Goal: Check status: Check status

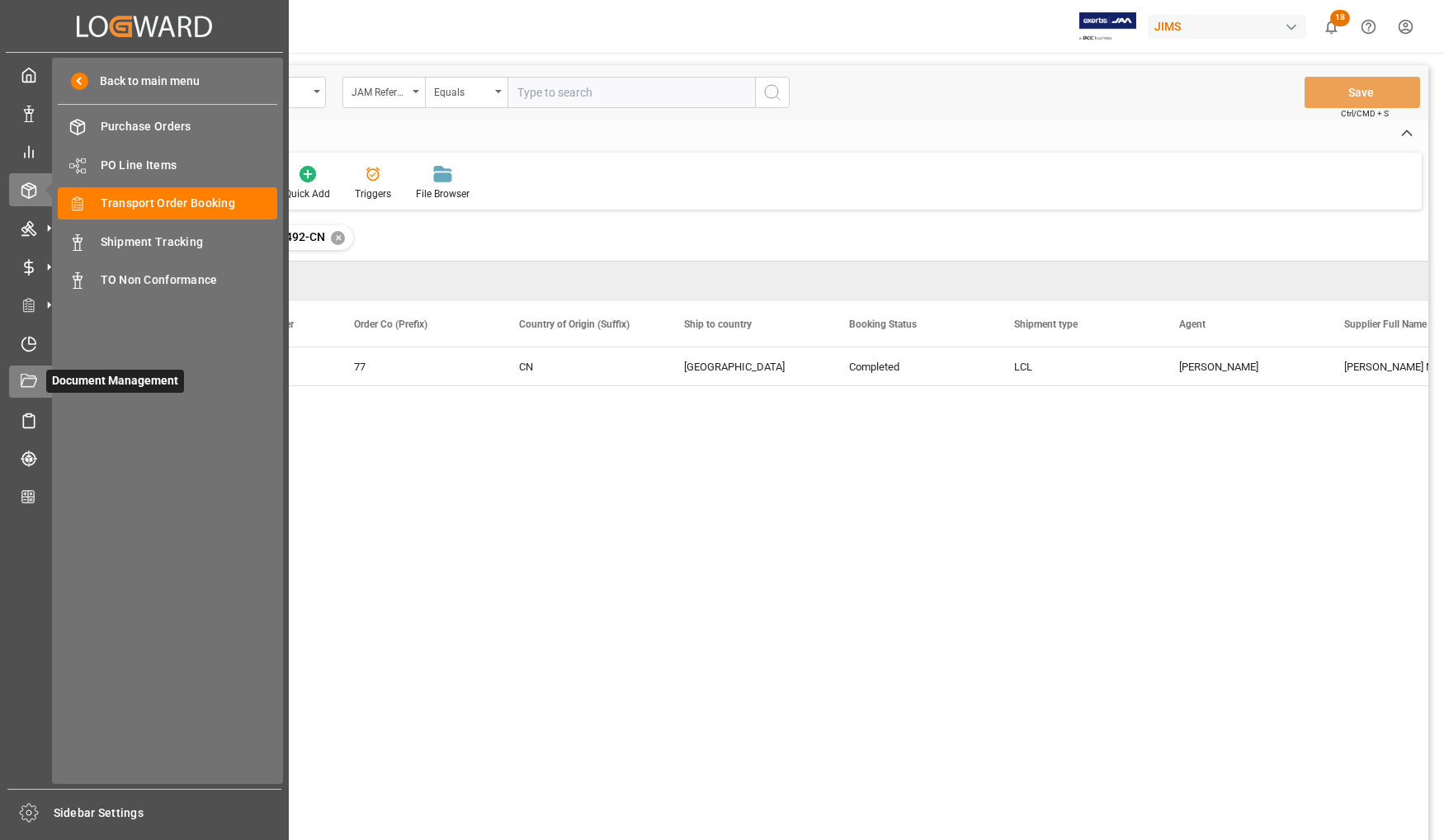
click at [41, 373] on div "Document Management Document Management" at bounding box center [144, 382] width 271 height 32
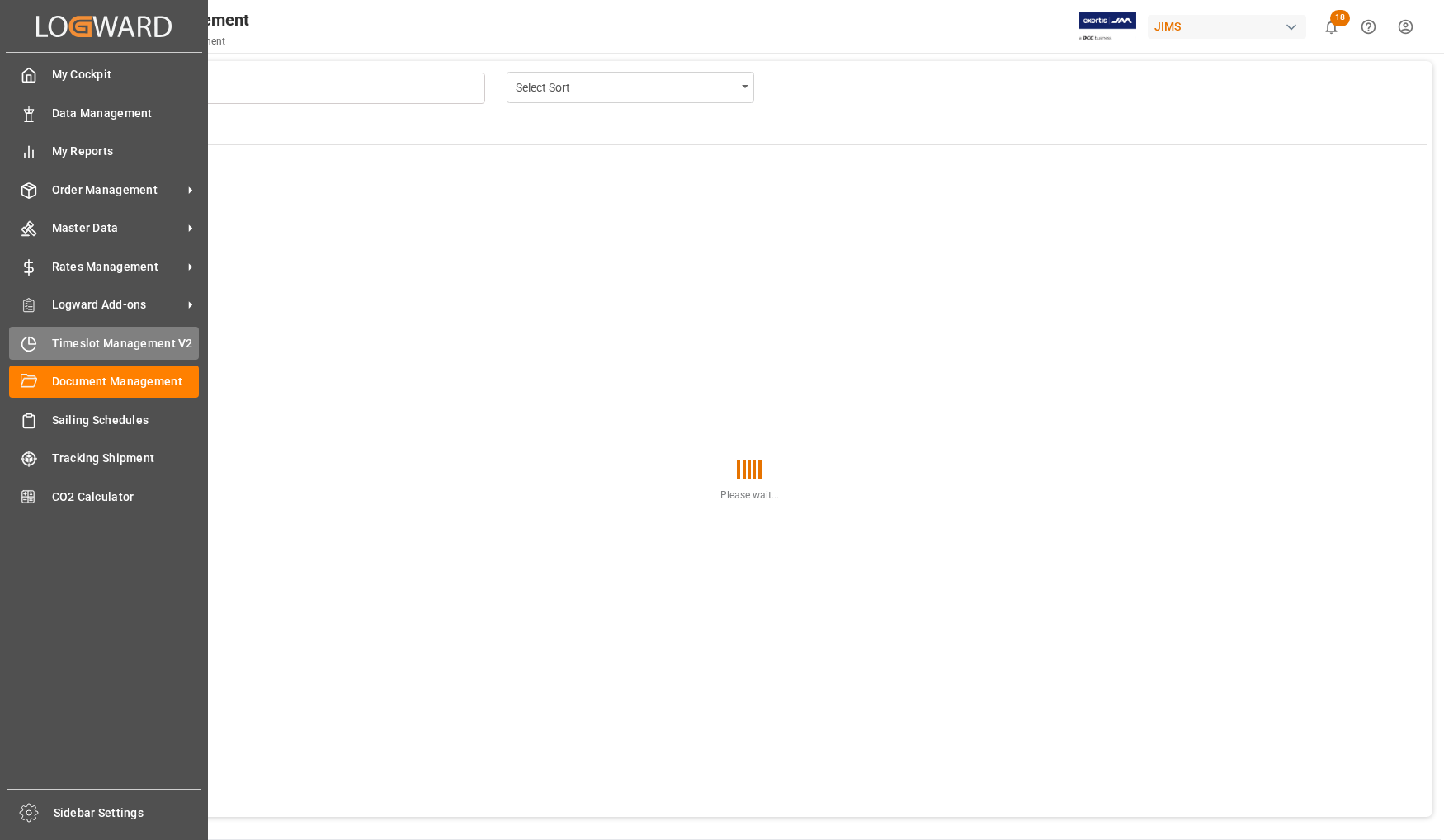
click at [27, 339] on icon at bounding box center [29, 344] width 17 height 17
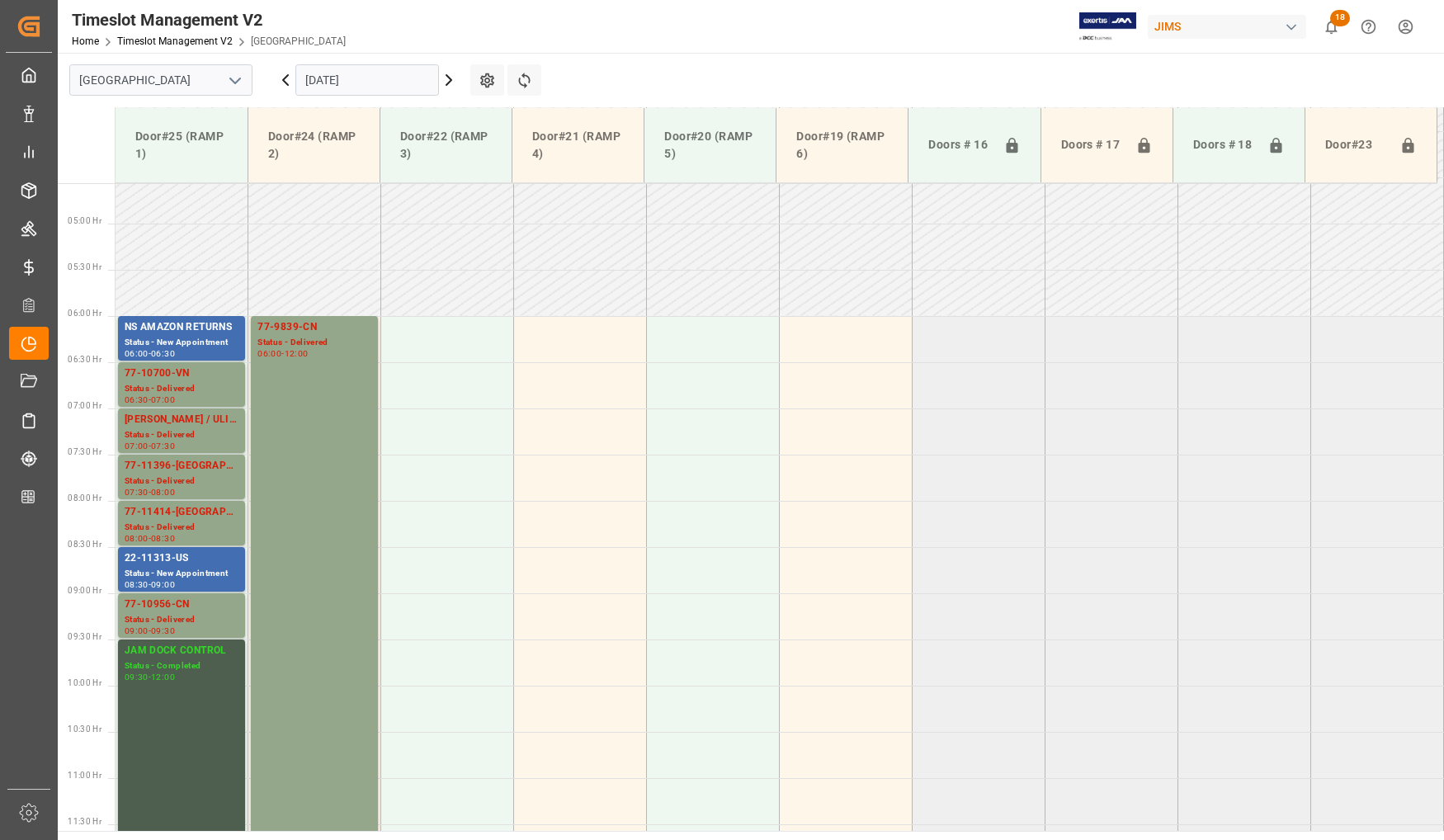
scroll to position [416, 0]
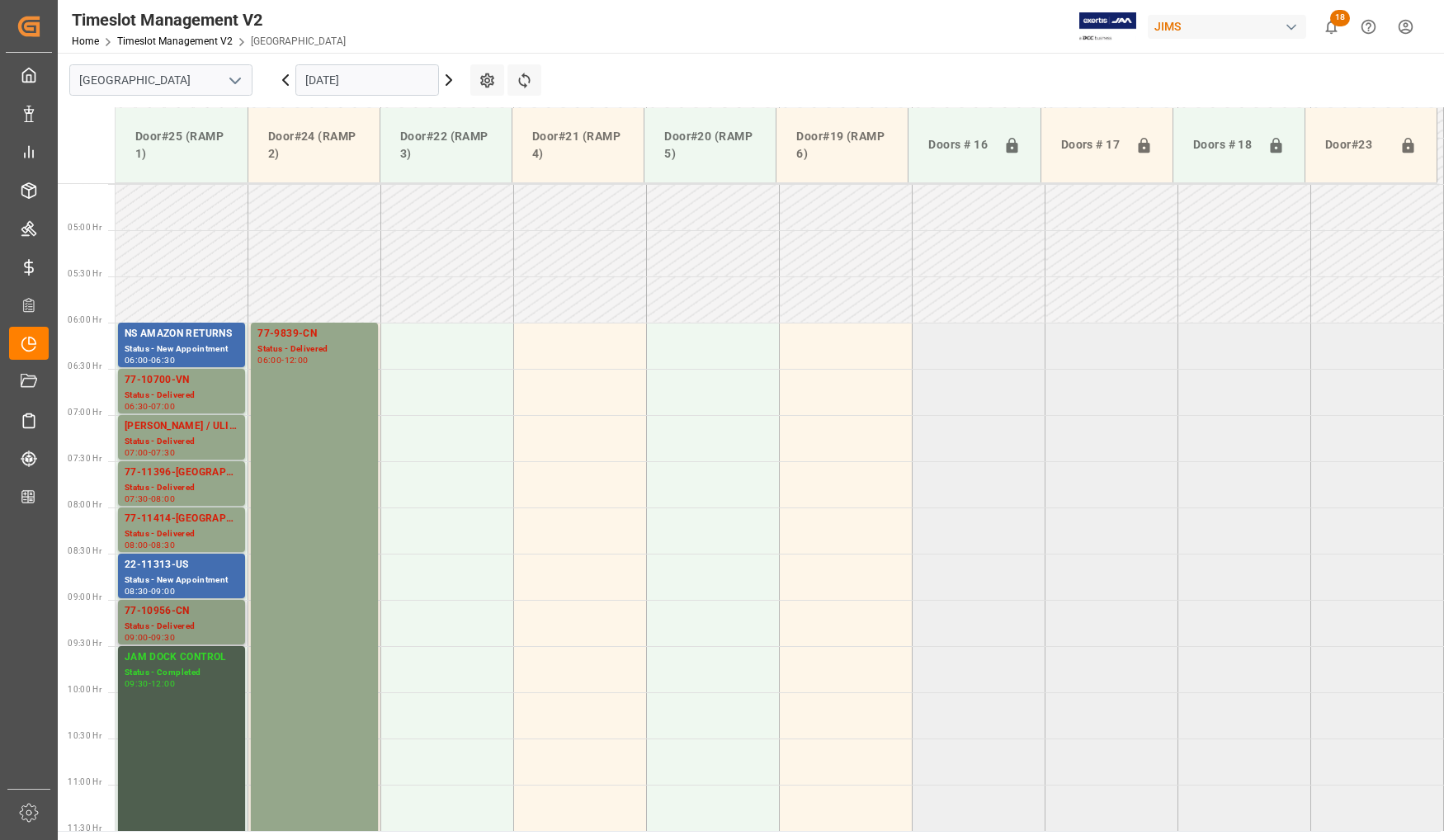
click at [194, 609] on div "77-10956-CN" at bounding box center [181, 611] width 114 height 17
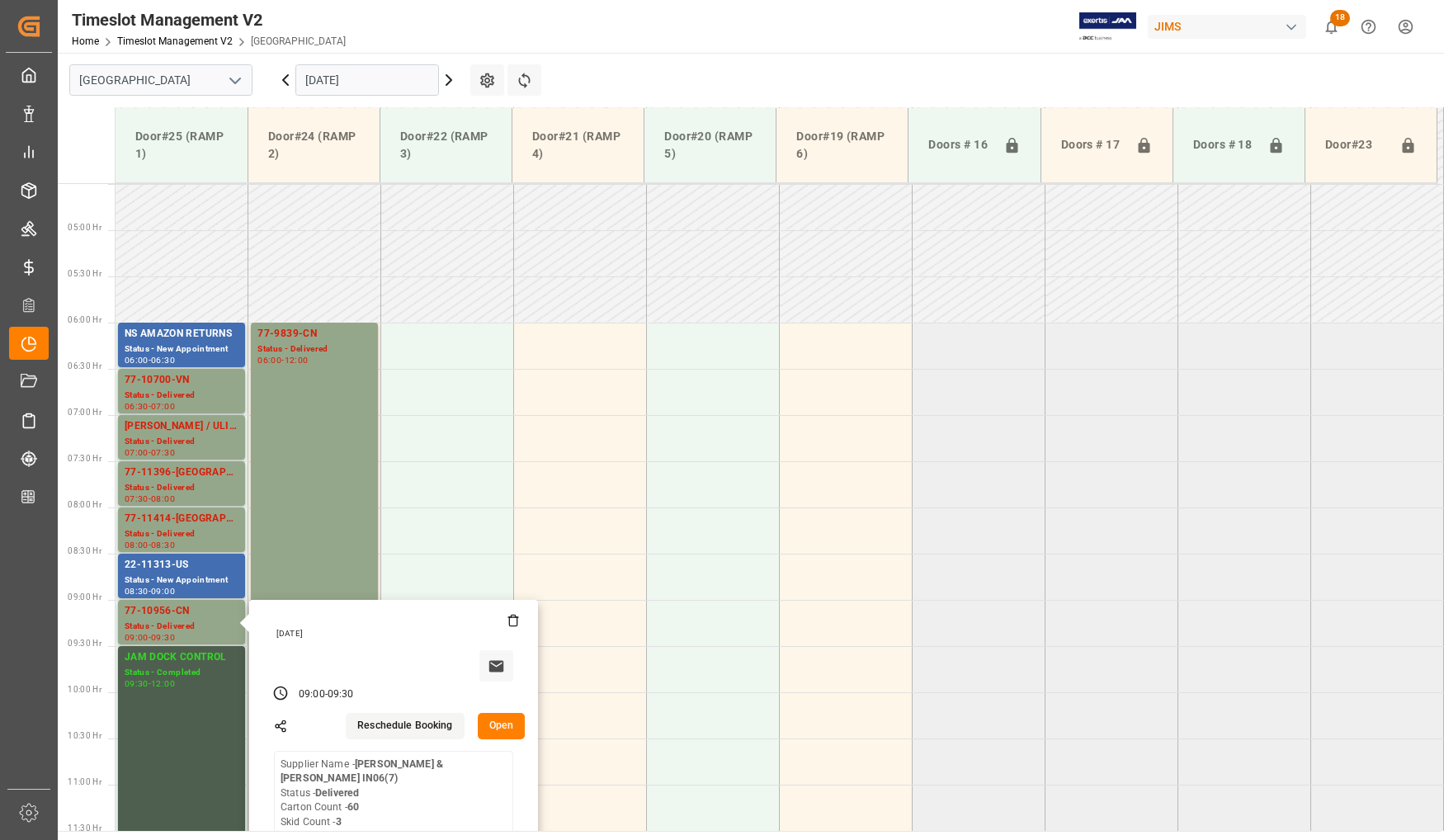
click at [333, 76] on input "[DATE]" at bounding box center [367, 80] width 144 height 31
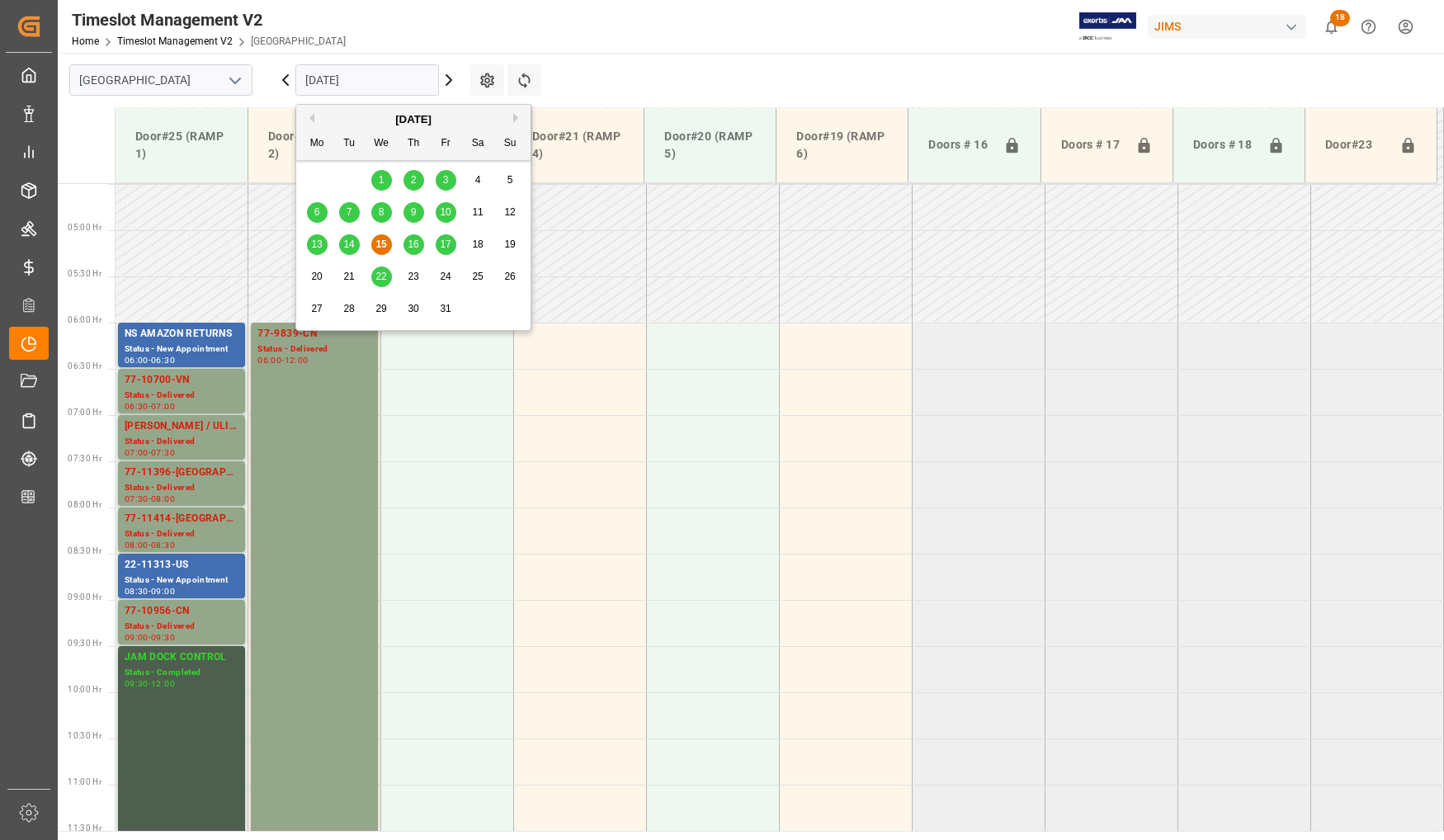
click at [417, 238] on div "16" at bounding box center [414, 245] width 21 height 20
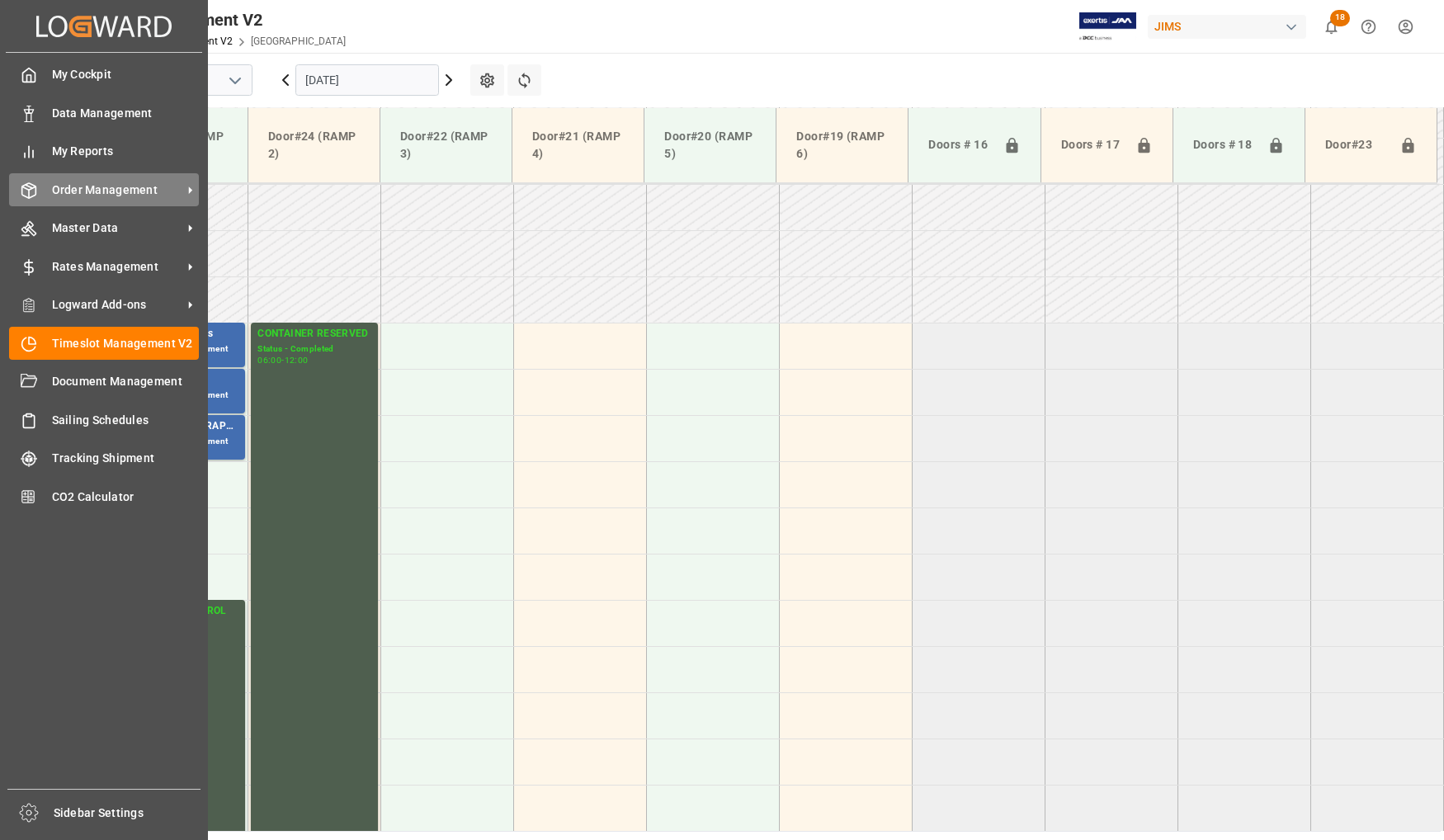
click at [85, 188] on span "Order Management" at bounding box center [117, 189] width 131 height 17
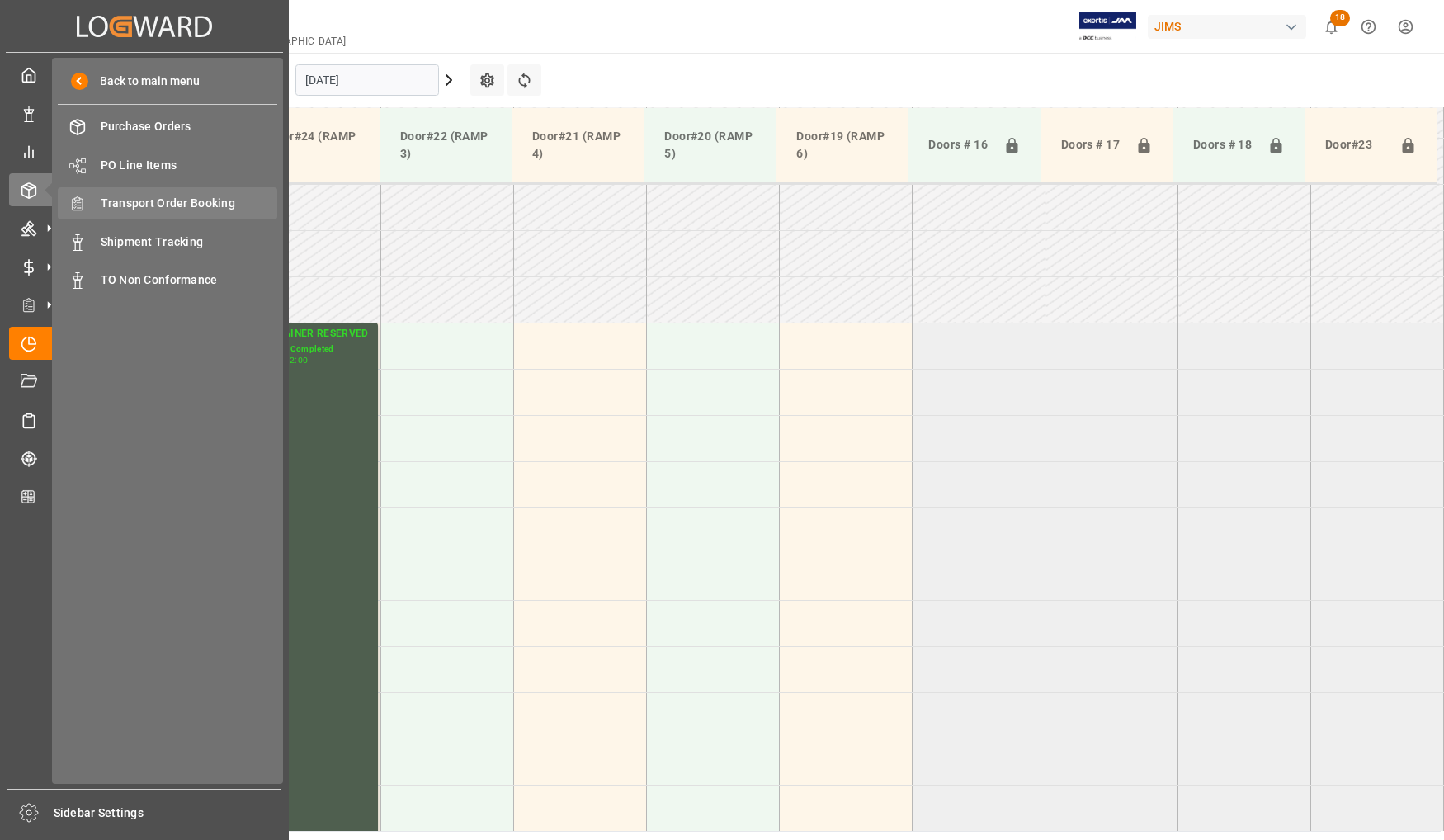
click at [151, 204] on span "Transport Order Booking" at bounding box center [189, 202] width 177 height 17
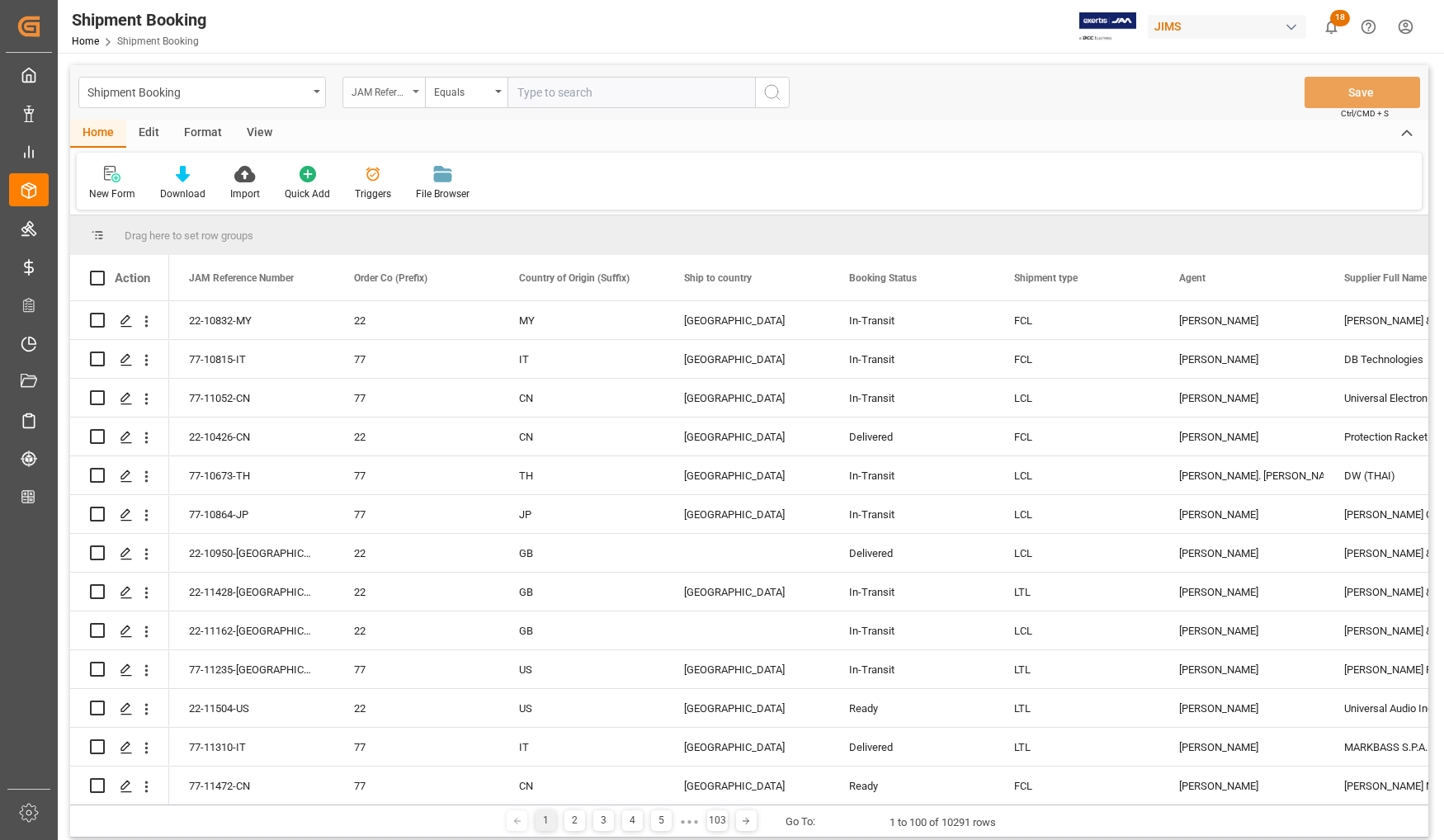
click at [416, 89] on div "JAM Reference Number" at bounding box center [384, 92] width 83 height 31
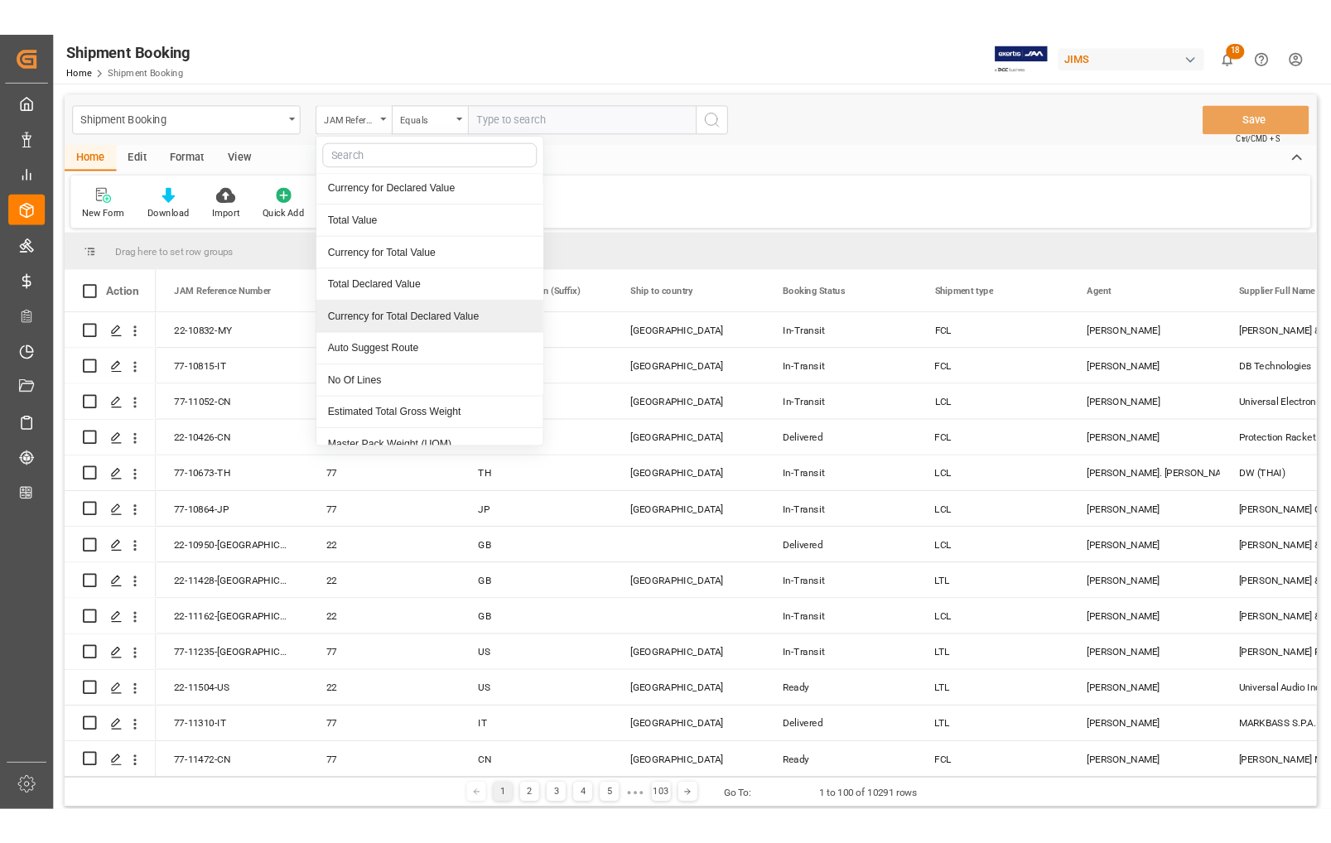
scroll to position [1346, 0]
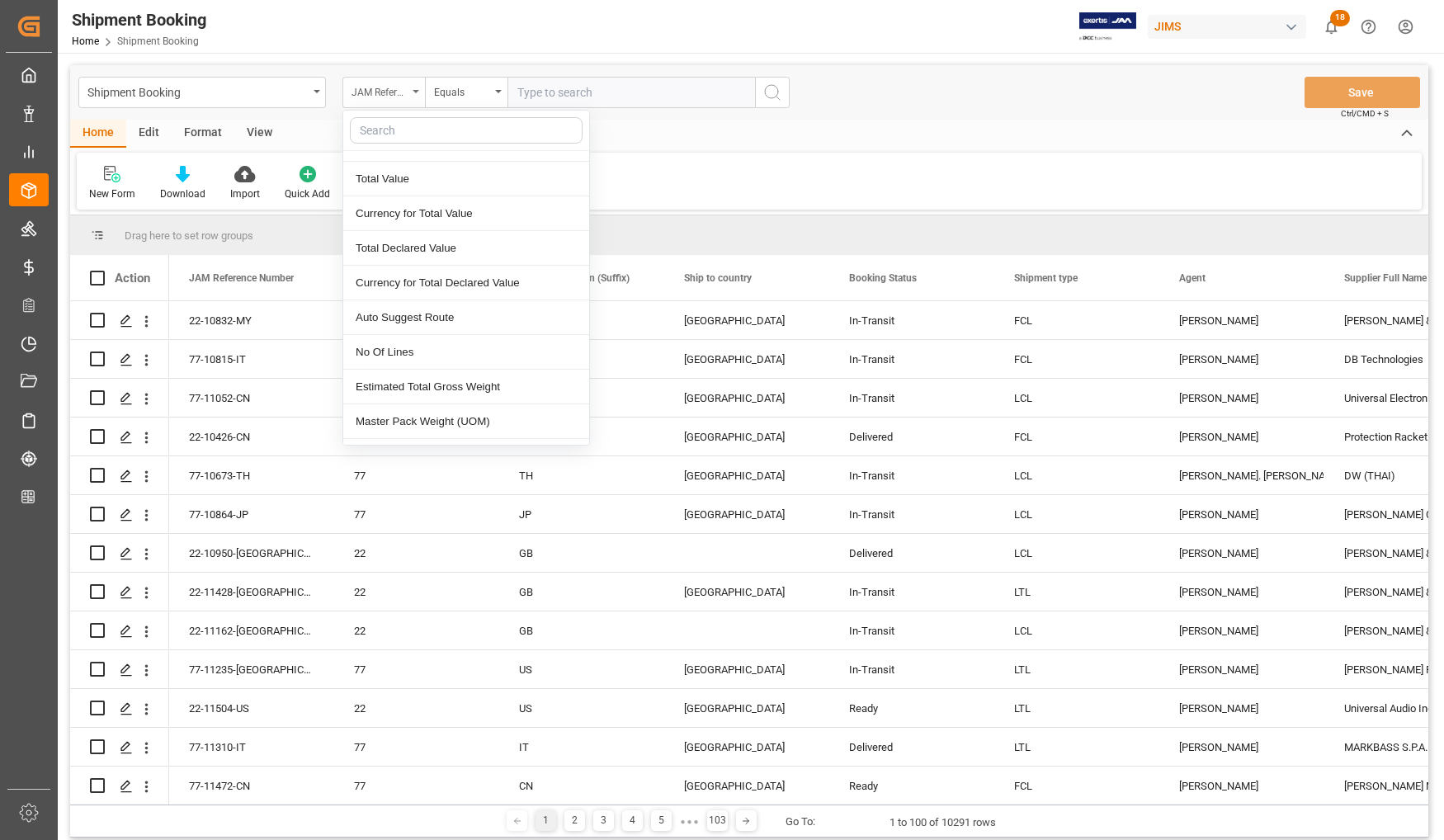
click at [394, 98] on div "JAM Reference Number" at bounding box center [380, 90] width 56 height 19
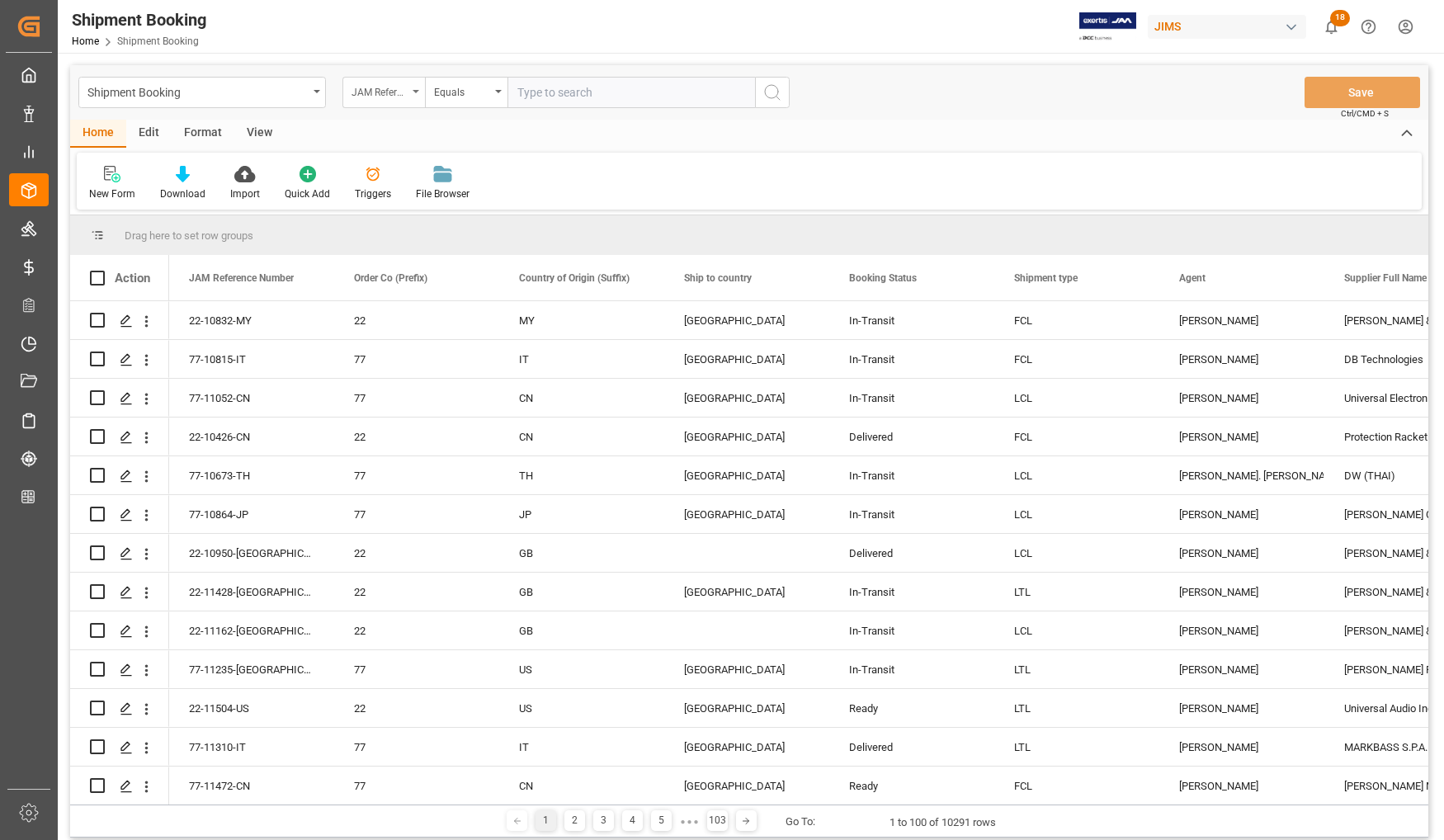
click at [382, 93] on div "JAM Reference Number" at bounding box center [380, 90] width 56 height 19
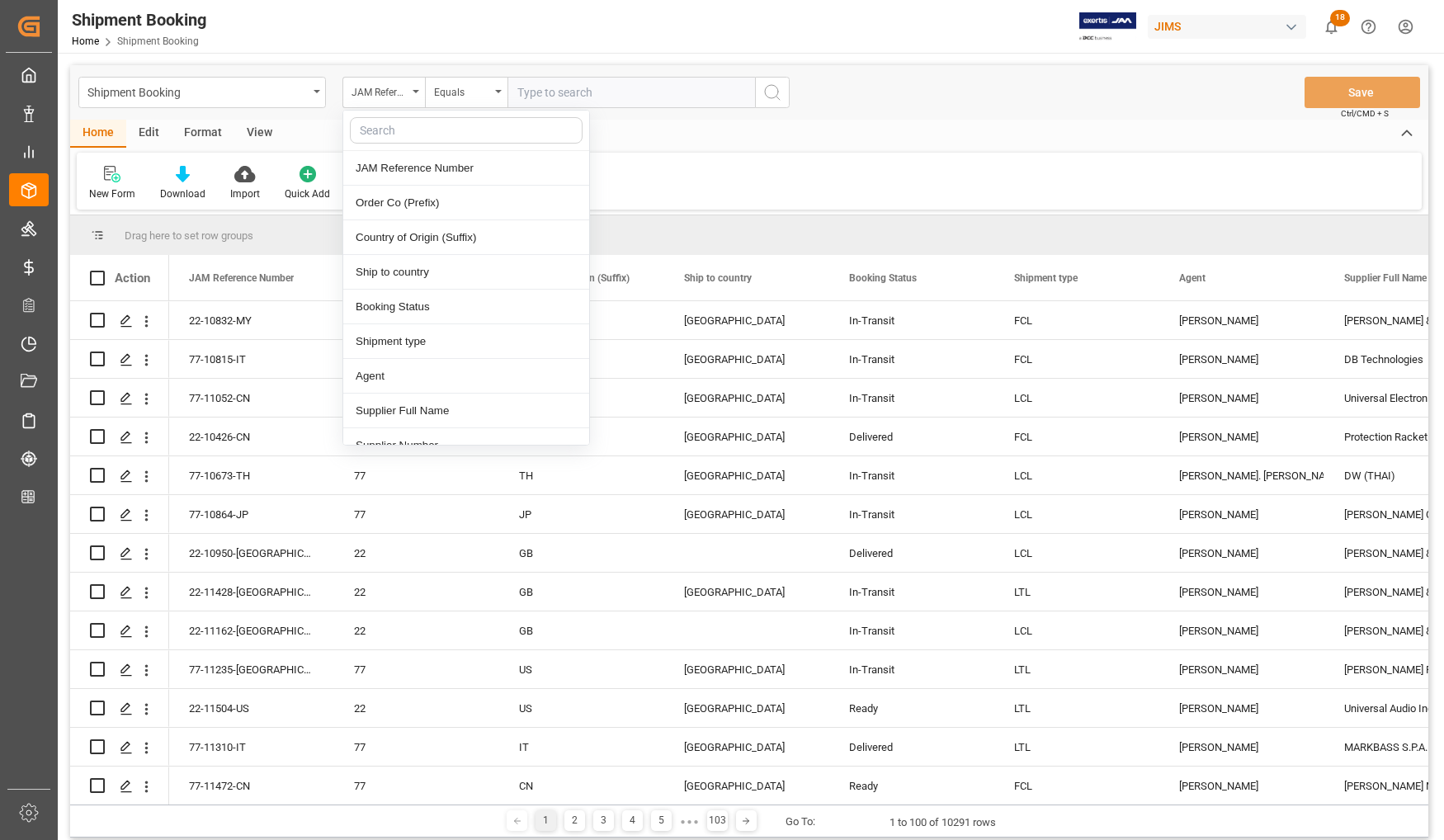
click at [398, 128] on input "text" at bounding box center [466, 131] width 233 height 27
type input "y"
type input "t"
type input "b"
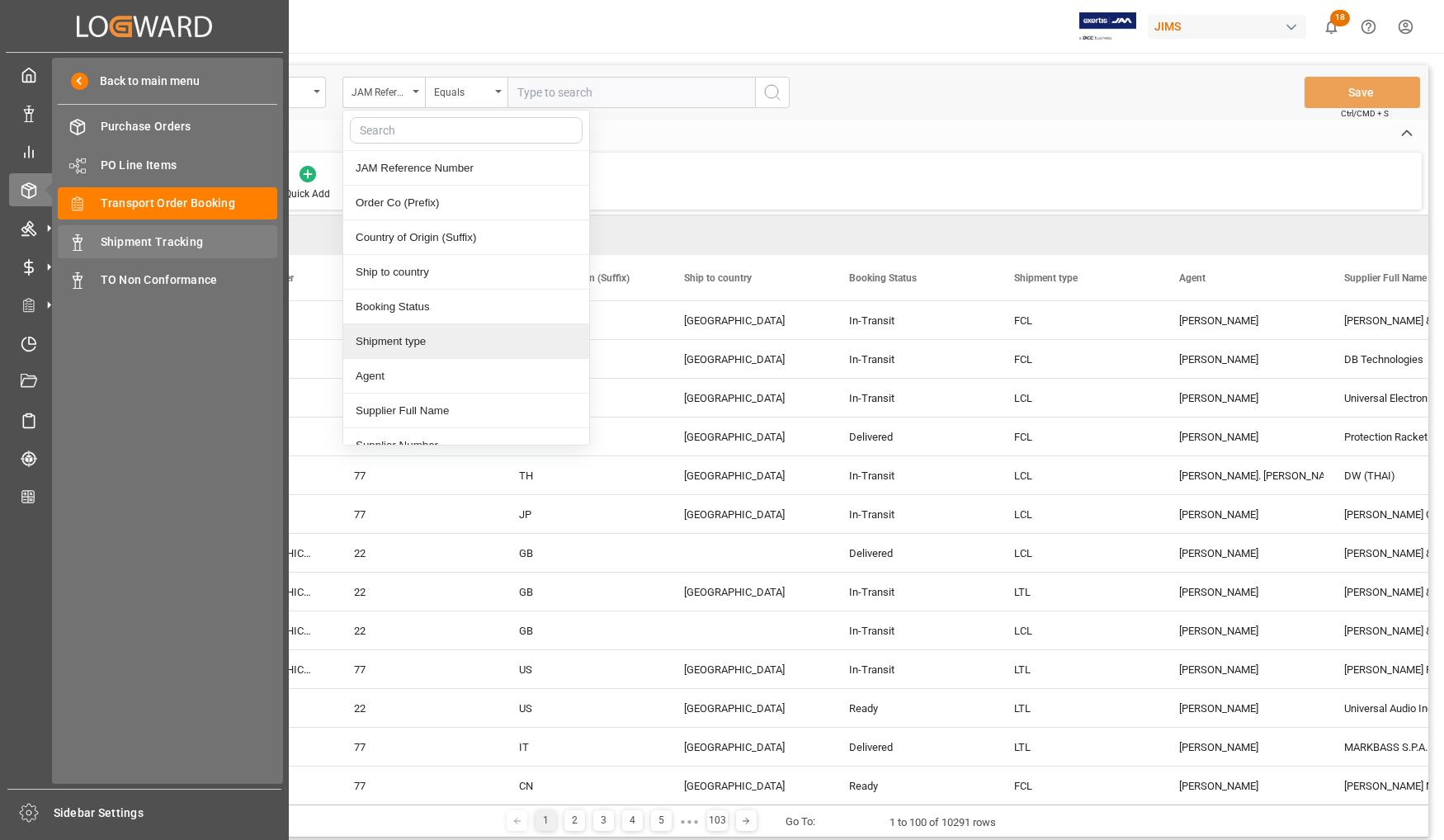
click at [117, 248] on span "Shipment Tracking" at bounding box center [189, 241] width 177 height 17
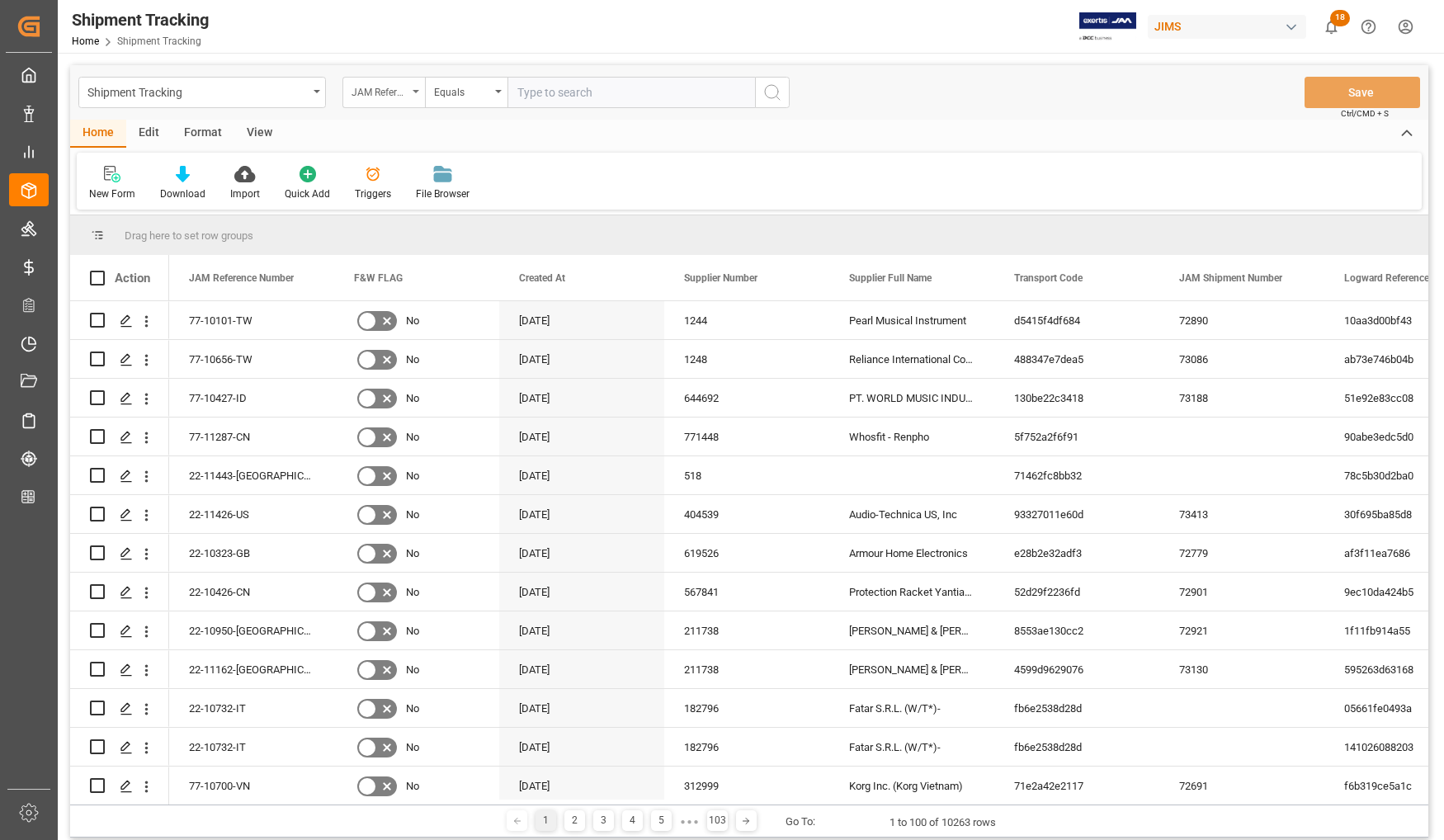
click at [414, 90] on icon "open menu" at bounding box center [416, 91] width 7 height 3
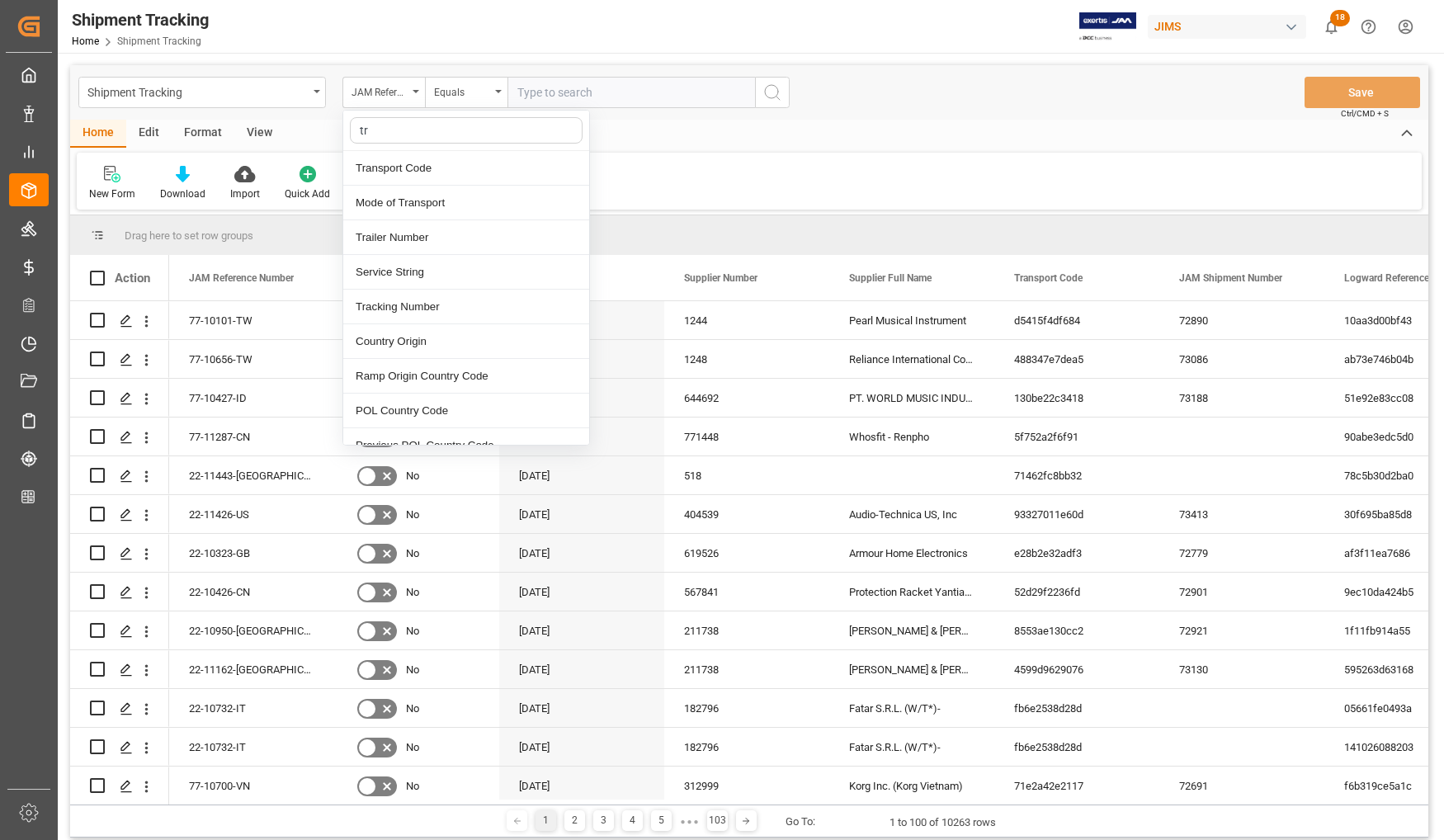
type input "tra"
click at [388, 273] on div "Tracking Number" at bounding box center [466, 272] width 246 height 35
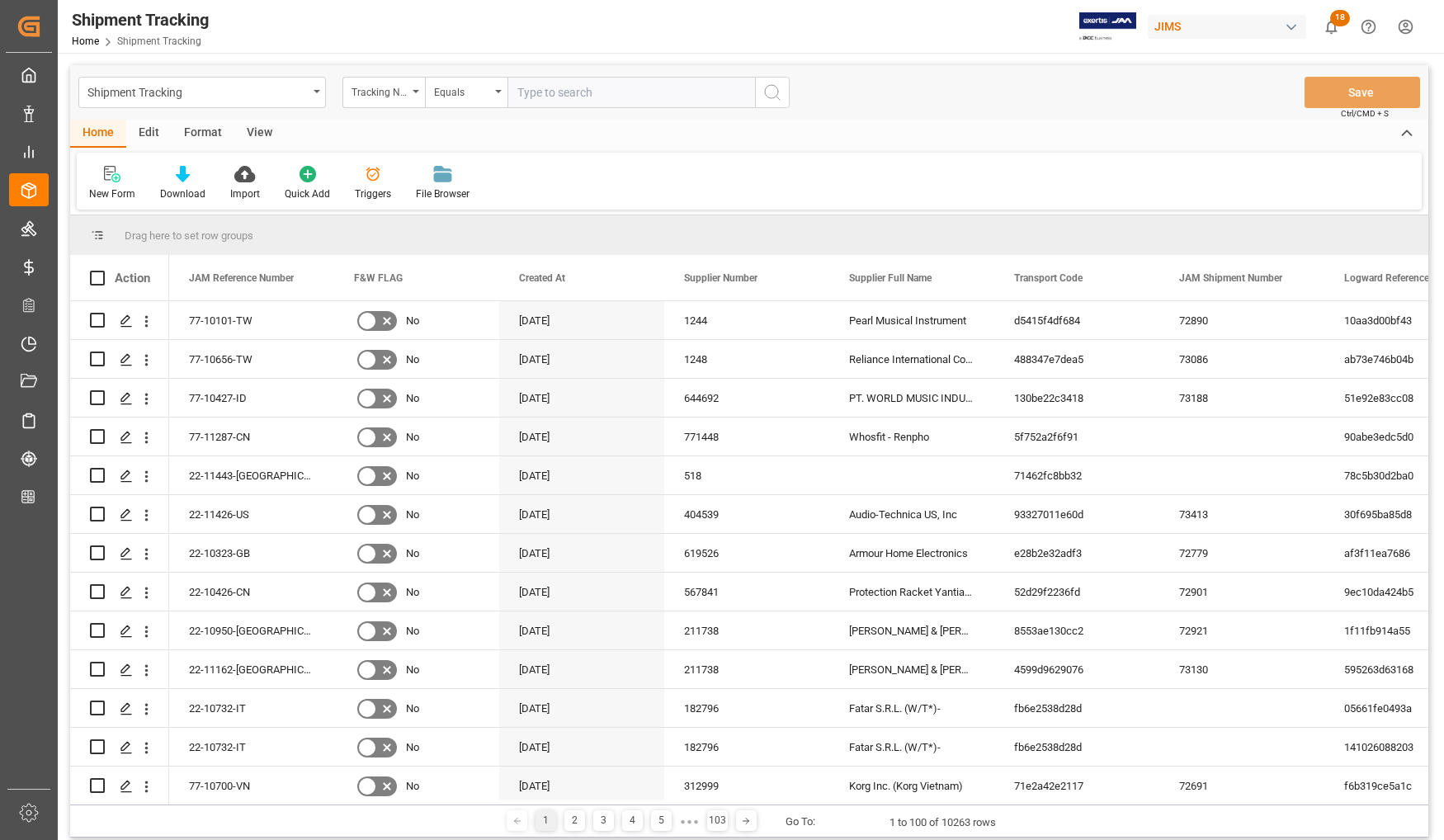
click at [574, 84] on input "text" at bounding box center [631, 92] width 247 height 31
paste input "5110129032"
type input "5110129032"
click at [766, 92] on icon "search button" at bounding box center [772, 93] width 20 height 20
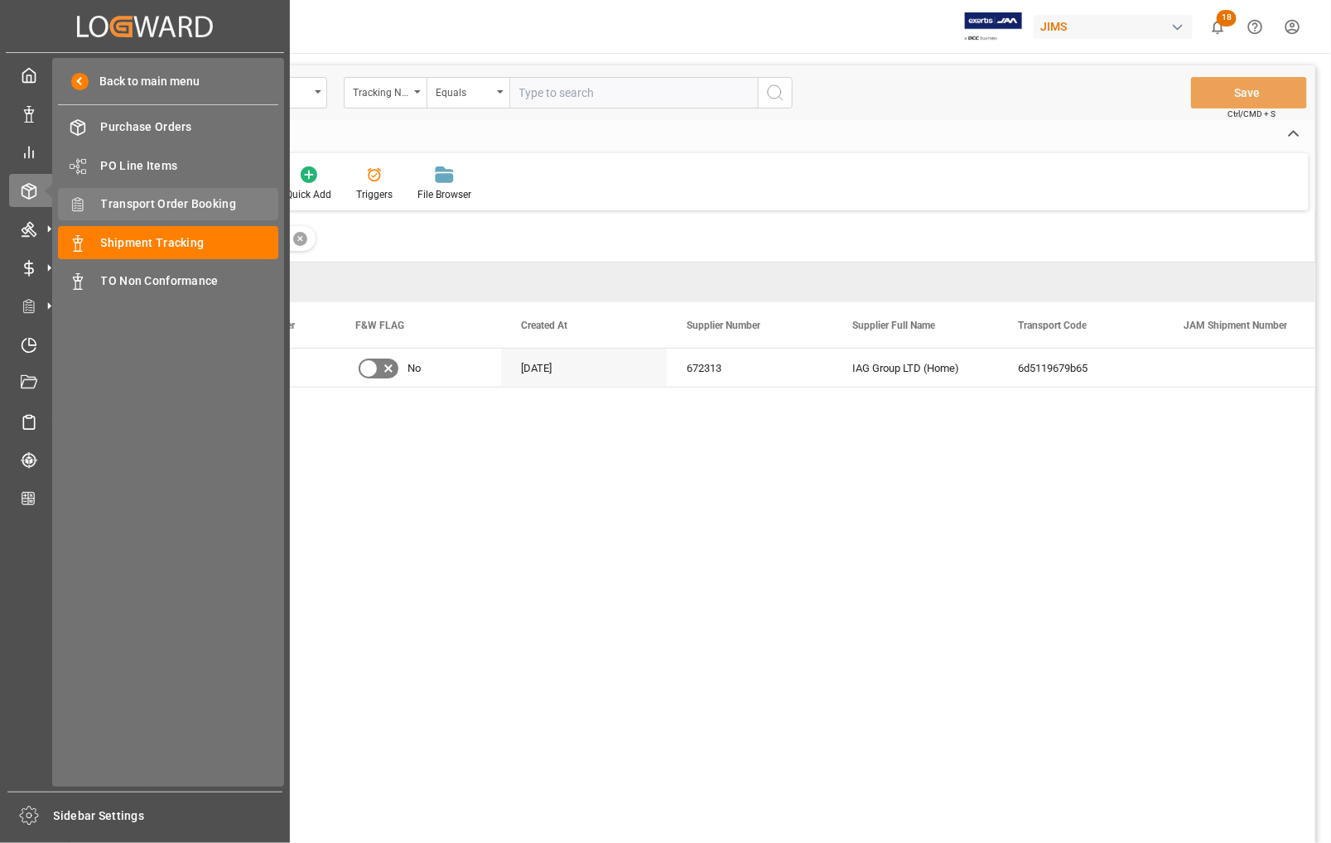
click at [143, 203] on span "Transport Order Booking" at bounding box center [190, 203] width 178 height 17
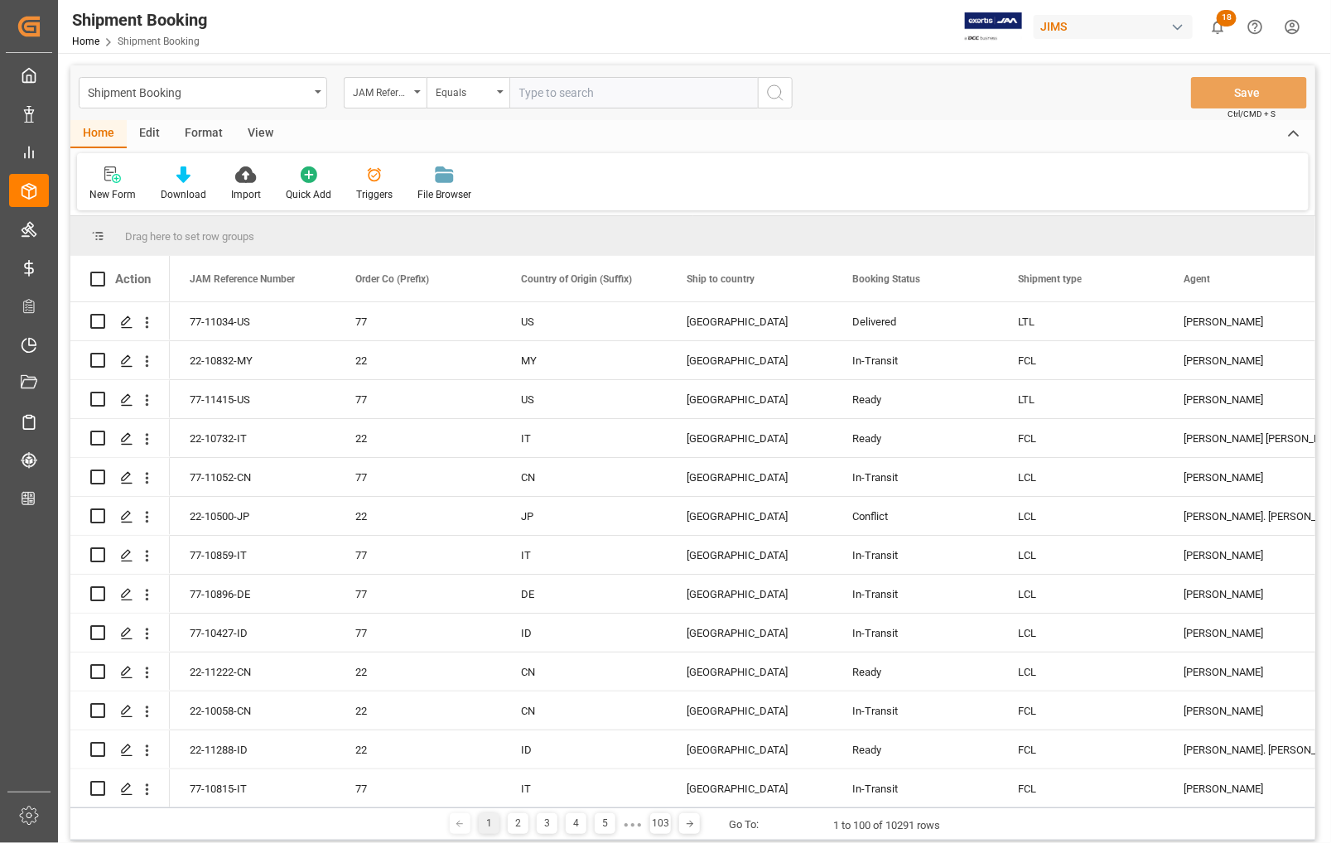
click at [542, 89] on input "text" at bounding box center [633, 92] width 248 height 31
type input "77-11170-CN"
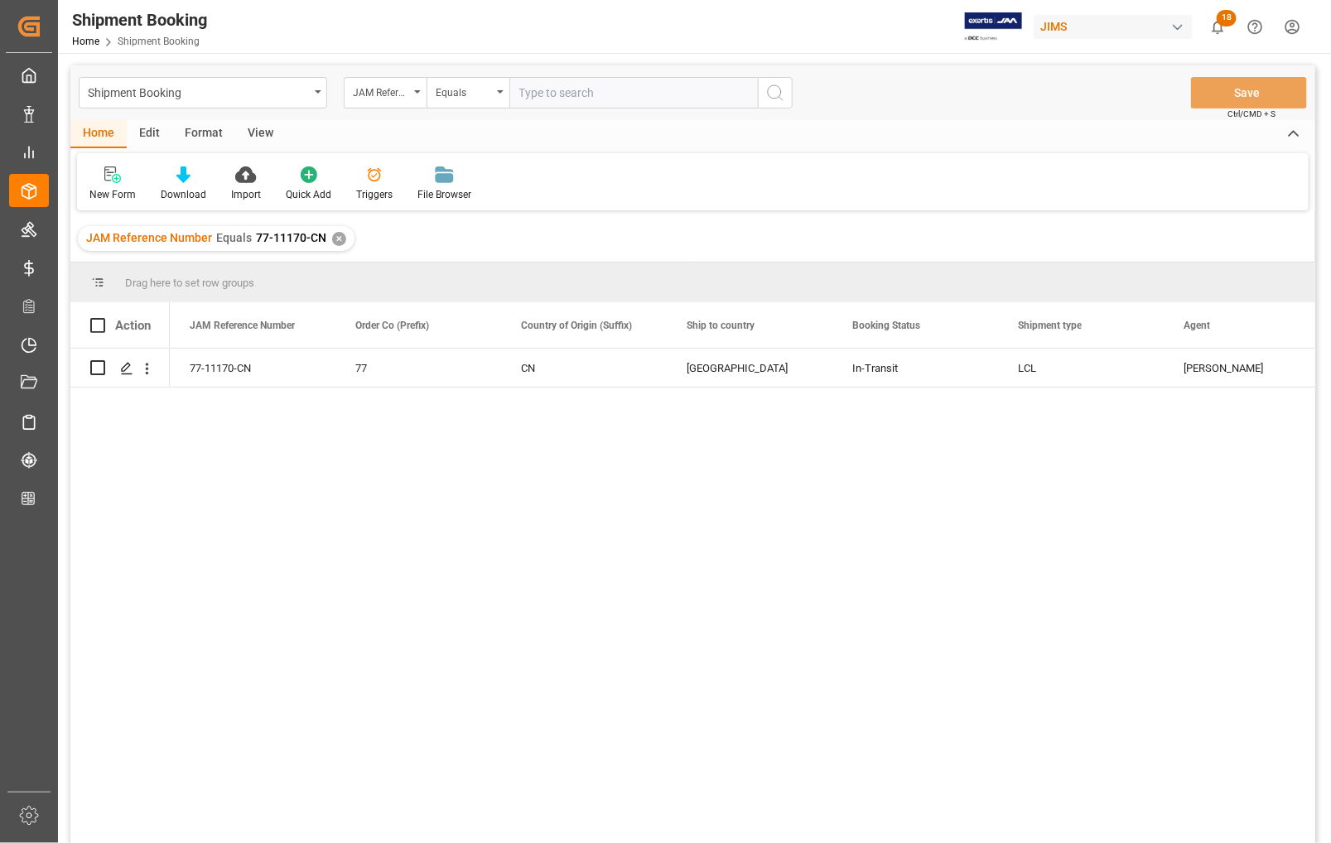
click at [560, 97] on input "text" at bounding box center [633, 92] width 248 height 31
type input "77-10928-CN"
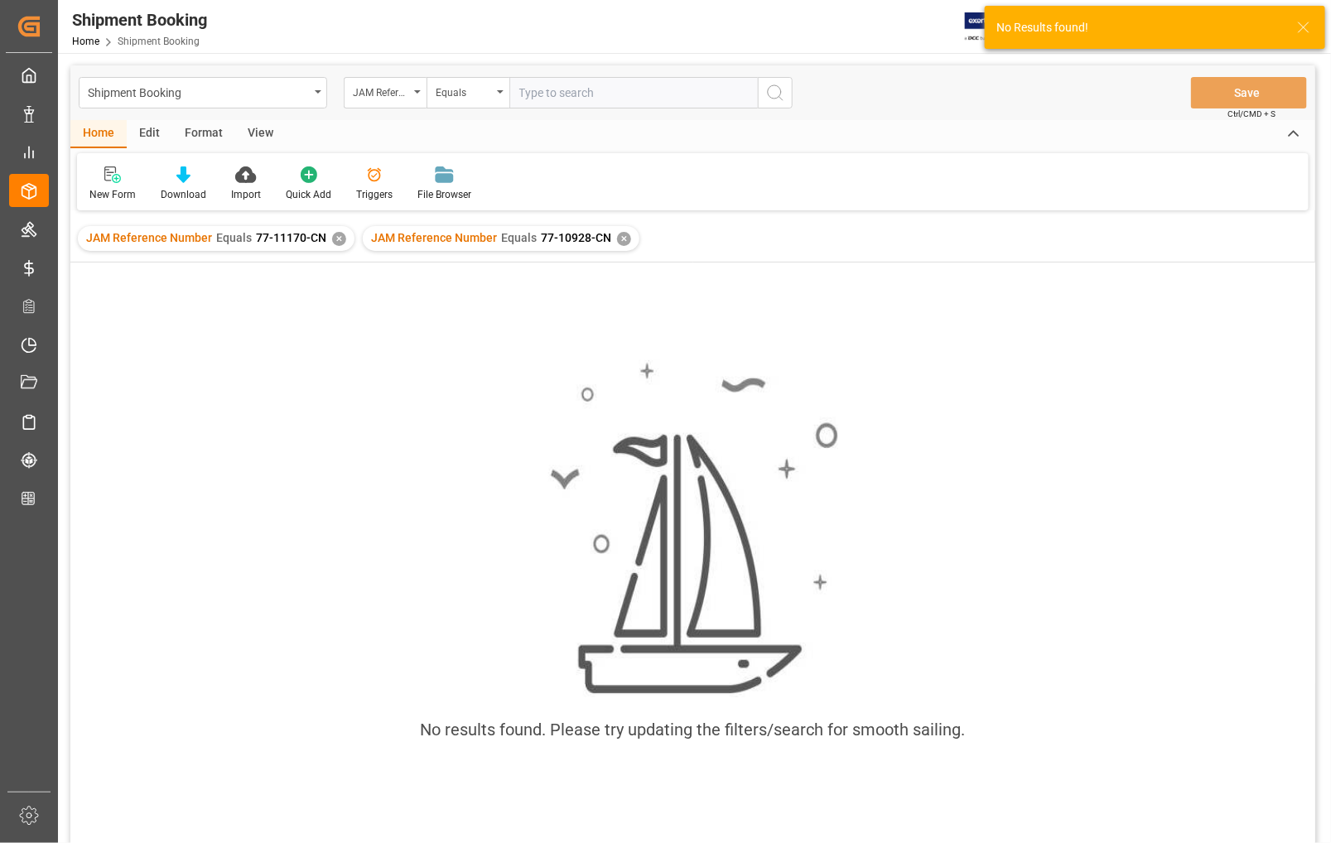
click at [335, 239] on div "✕" at bounding box center [339, 239] width 14 height 14
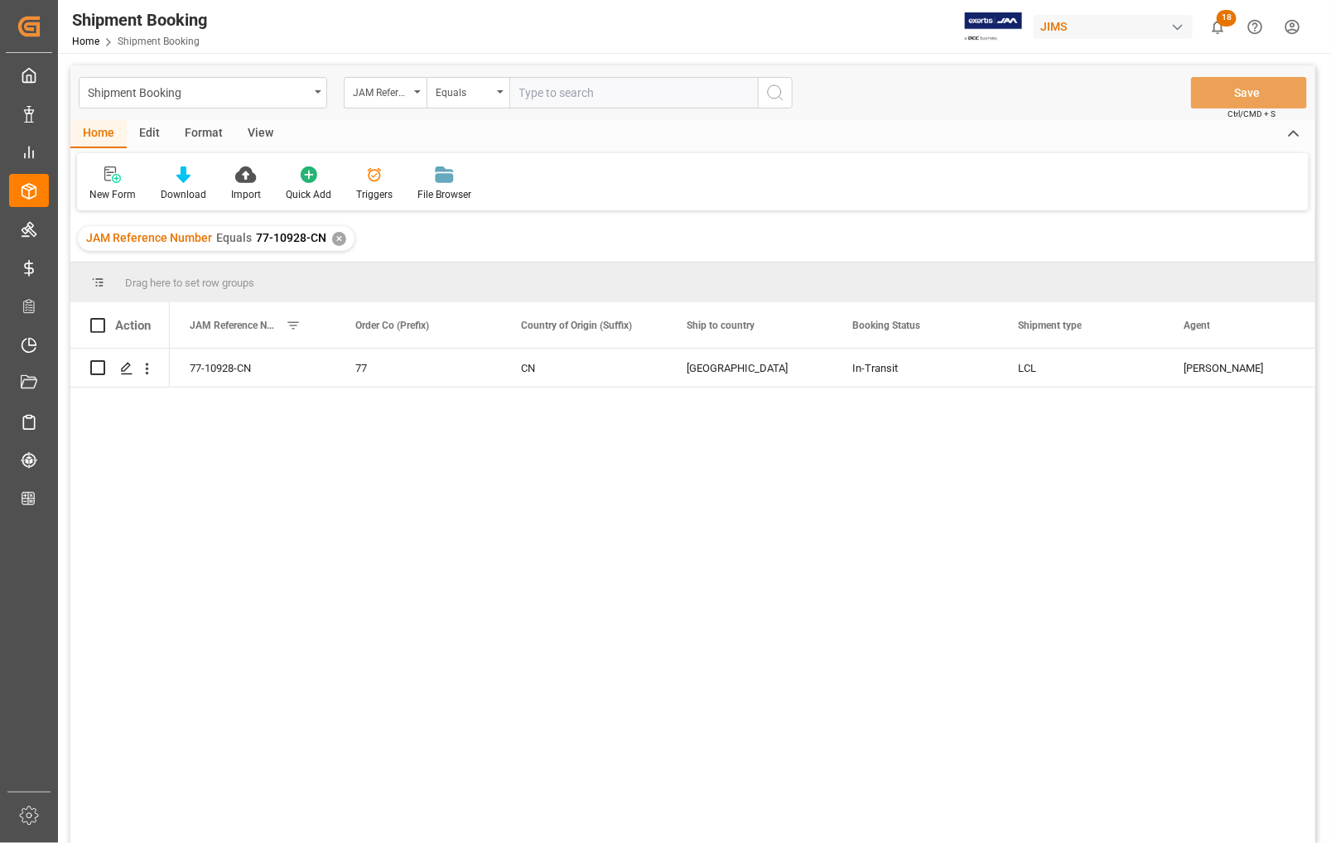
click at [336, 241] on div "✕" at bounding box center [339, 239] width 14 height 14
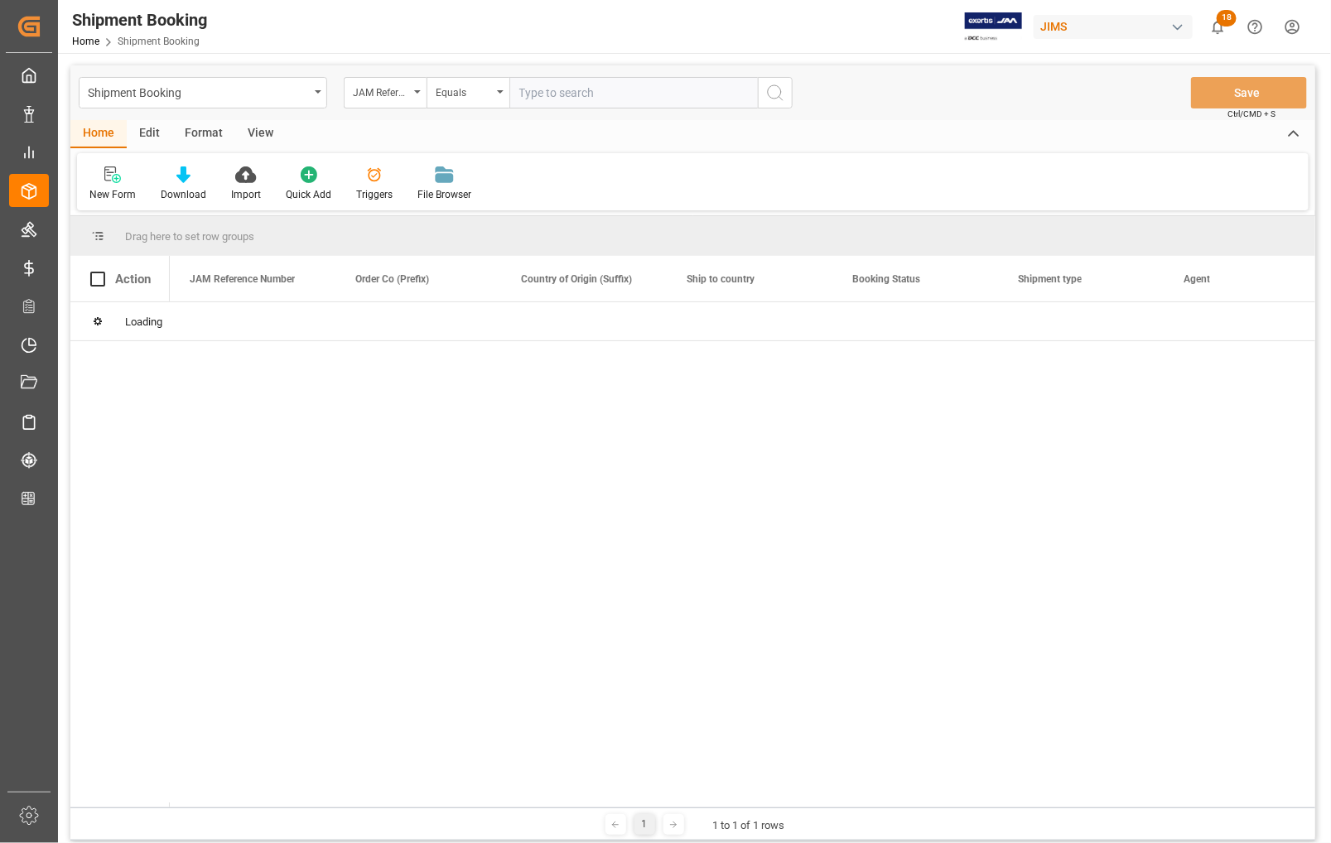
click at [528, 95] on input "text" at bounding box center [633, 92] width 248 height 31
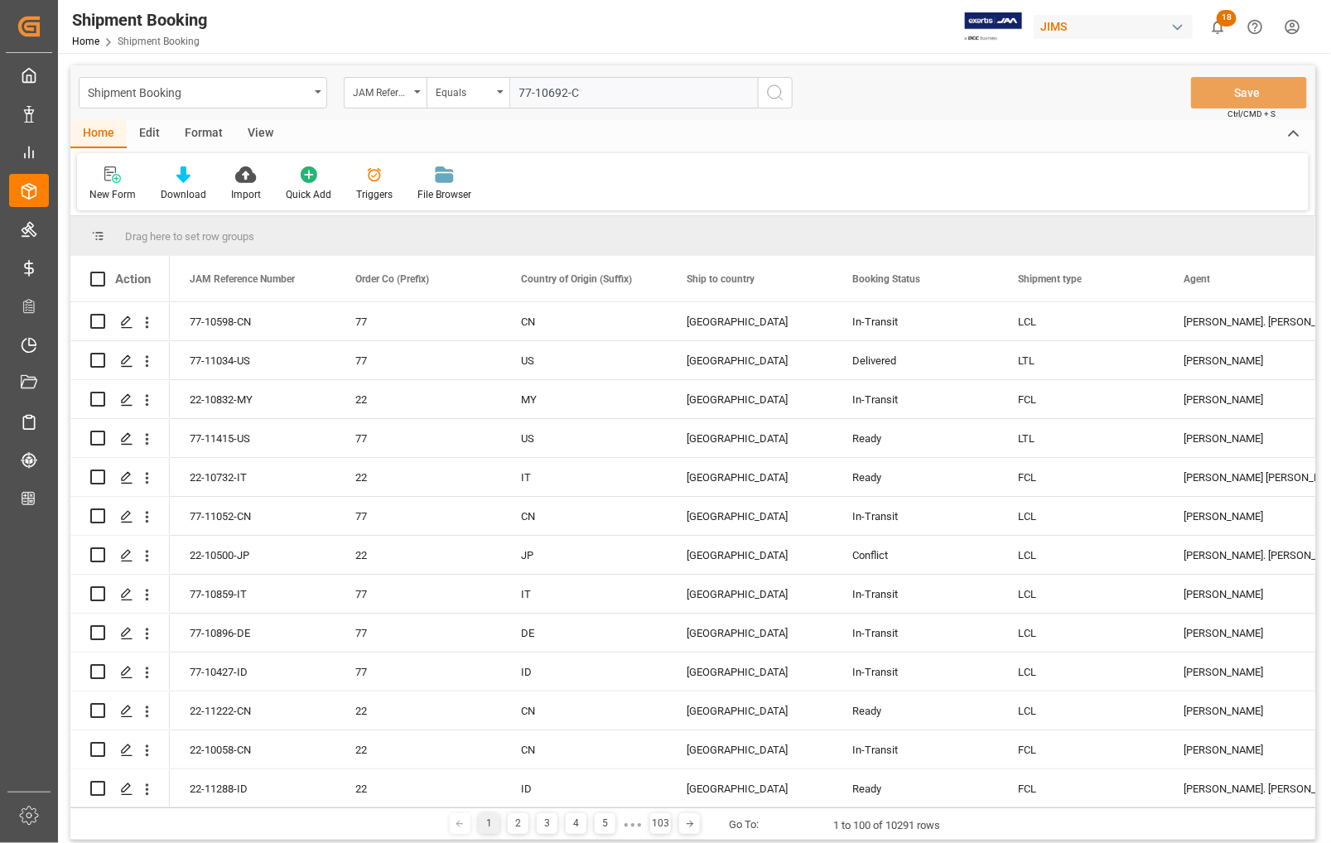
type input "77-10692-CN"
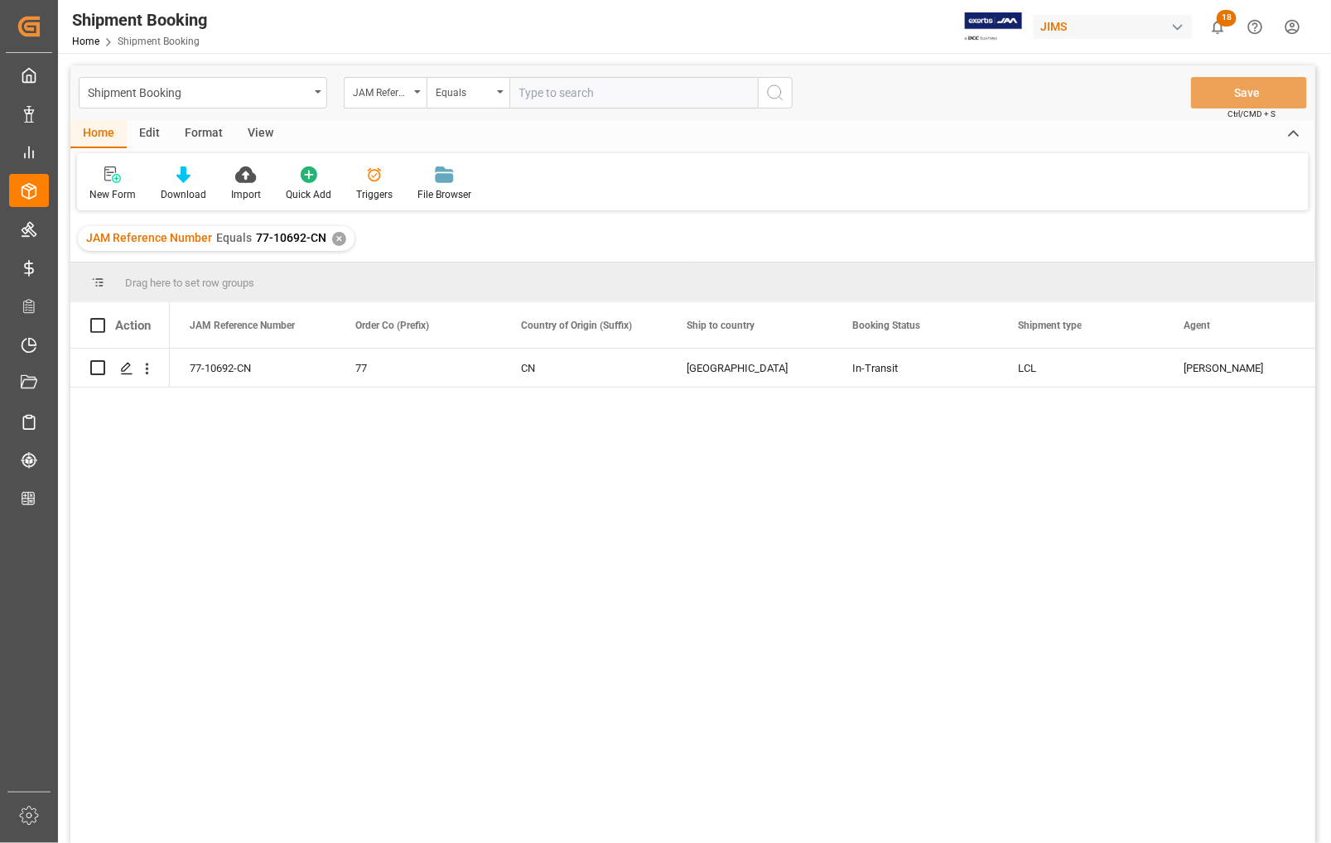
click at [335, 242] on div "✕" at bounding box center [339, 239] width 14 height 14
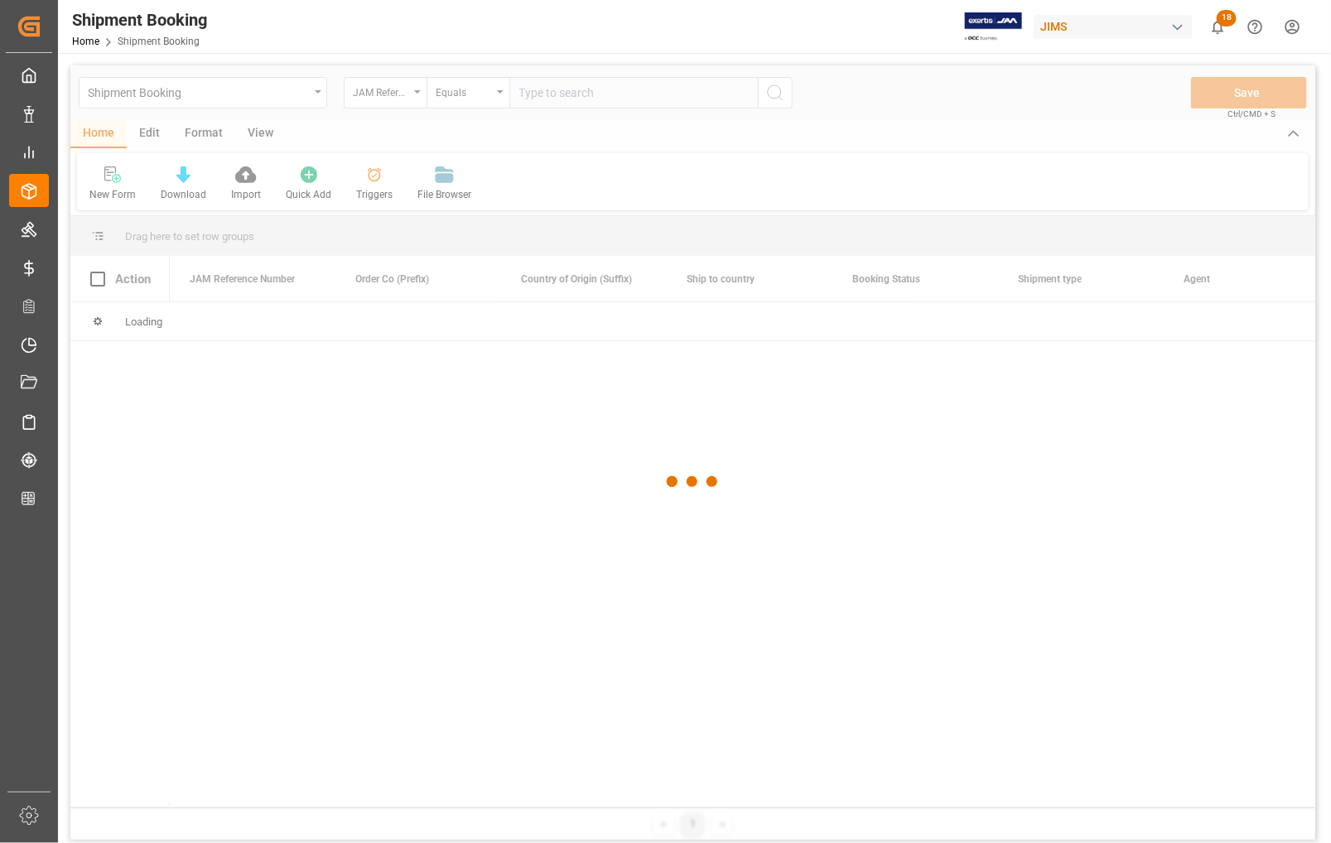
click at [540, 88] on div at bounding box center [692, 481] width 1245 height 833
click at [538, 94] on div at bounding box center [692, 481] width 1245 height 833
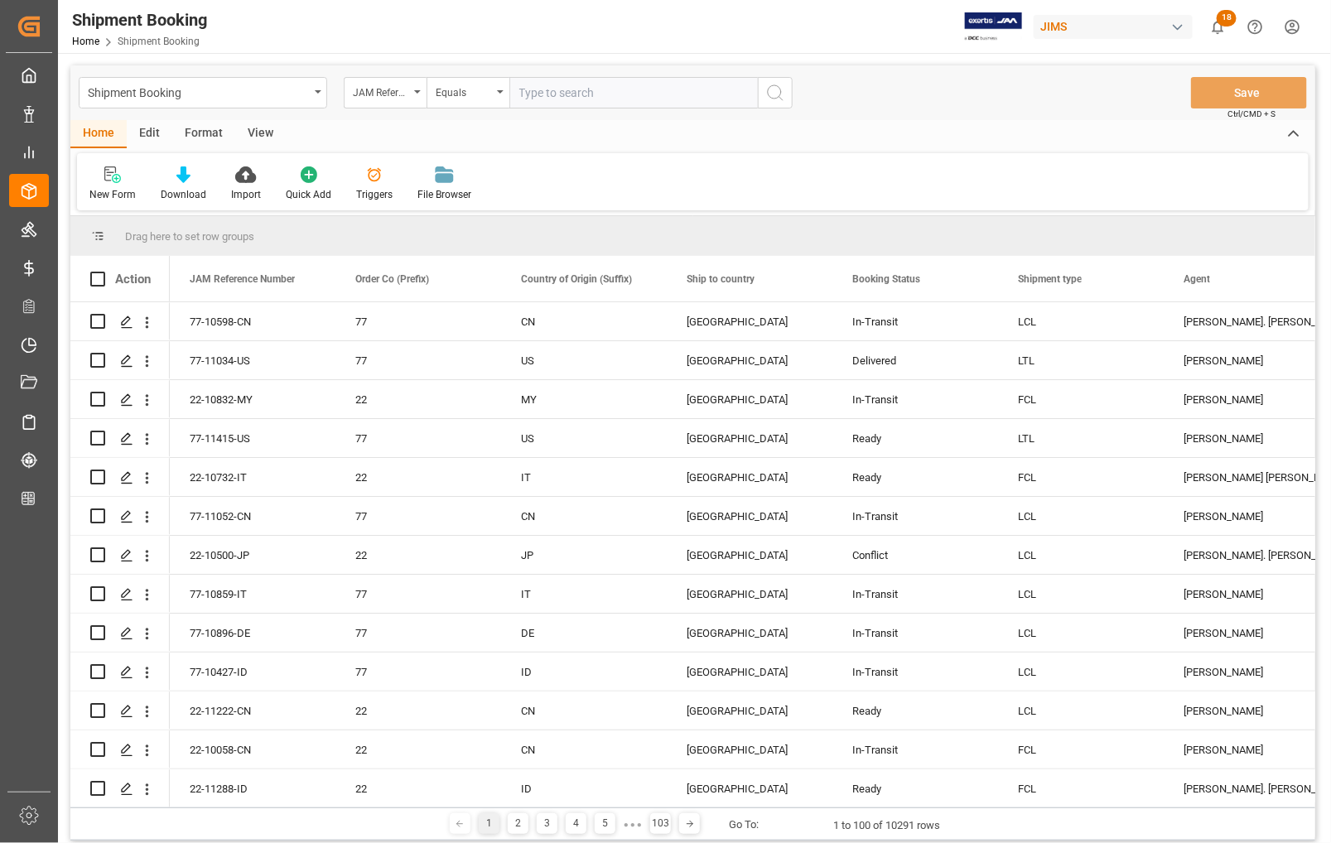
click at [539, 92] on input "text" at bounding box center [633, 92] width 248 height 31
type input "77-10853-CN"
